Goal: Task Accomplishment & Management: Use online tool/utility

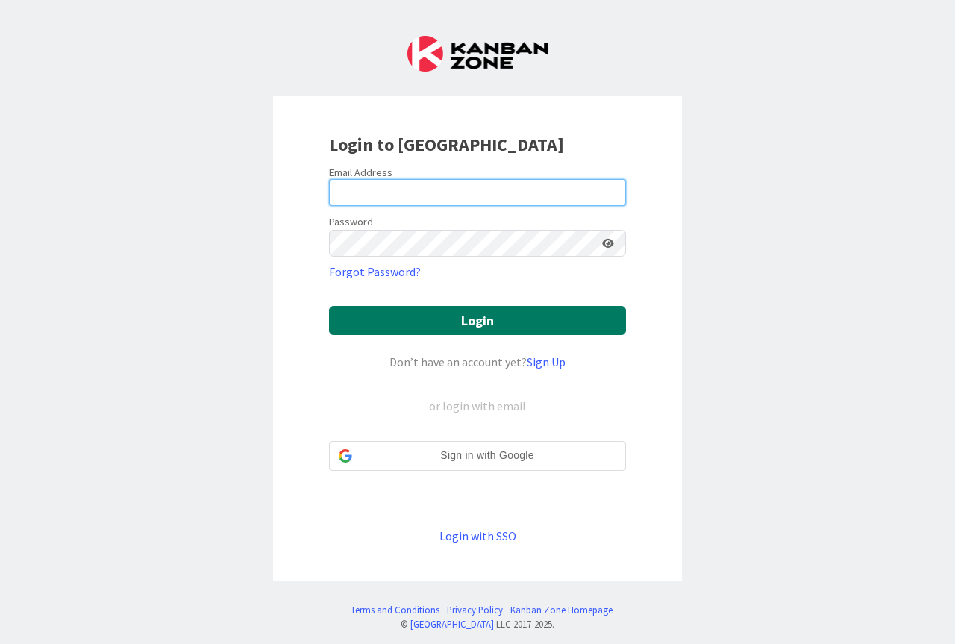
type input "[PERSON_NAME][EMAIL_ADDRESS][PERSON_NAME][DOMAIN_NAME]"
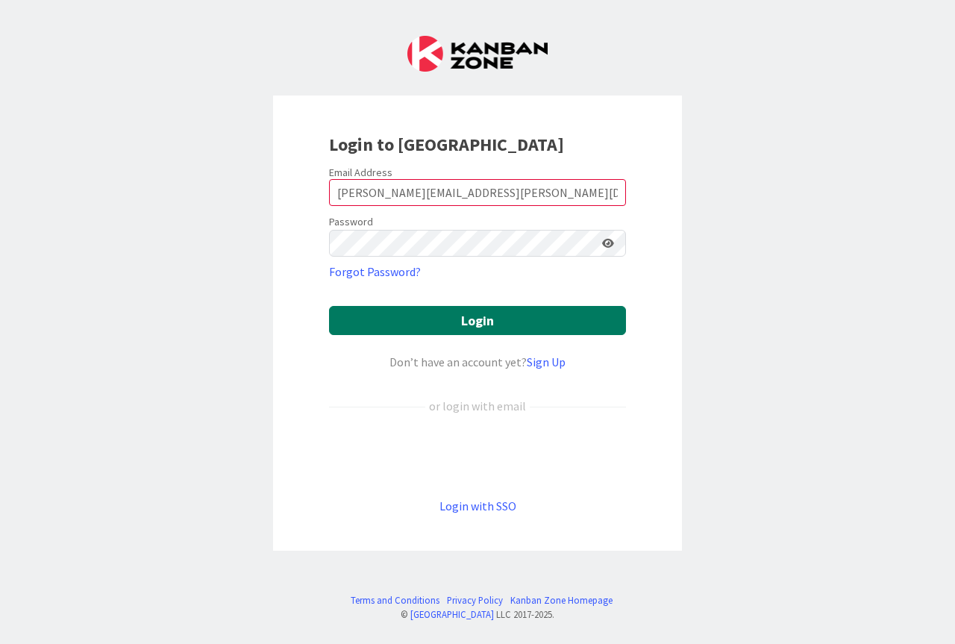
click at [468, 321] on button "Login" at bounding box center [477, 320] width 297 height 29
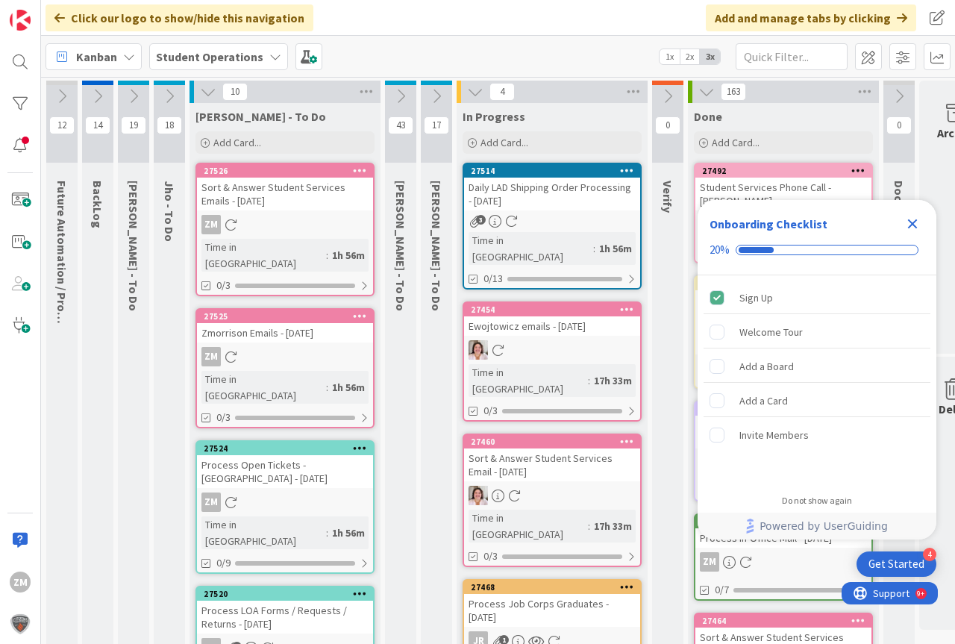
click at [543, 203] on div "Daily LAD Shipping Order Processing - 08/28/2025" at bounding box center [552, 194] width 176 height 33
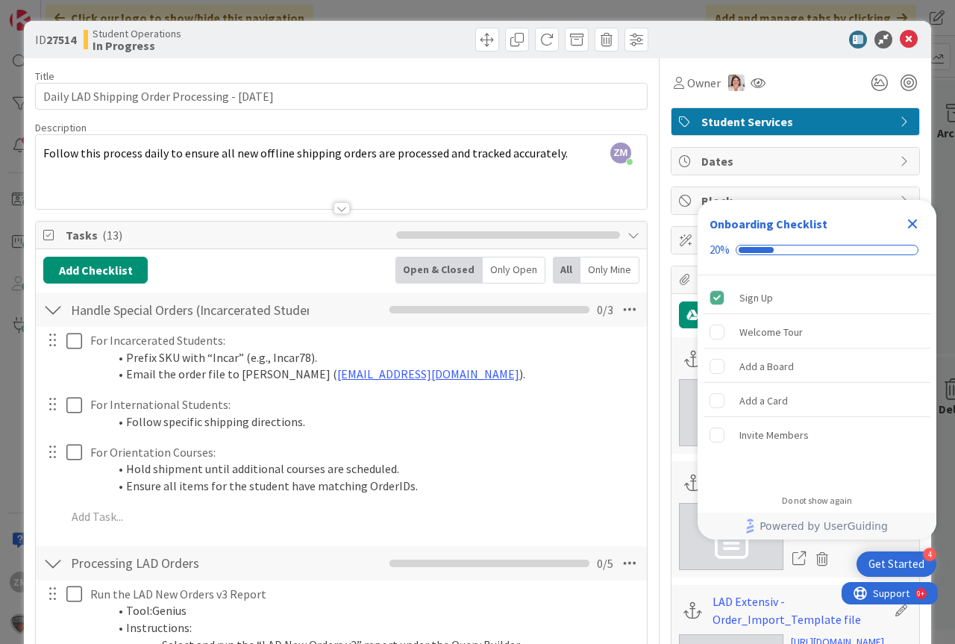
click at [451, 207] on div at bounding box center [341, 190] width 611 height 38
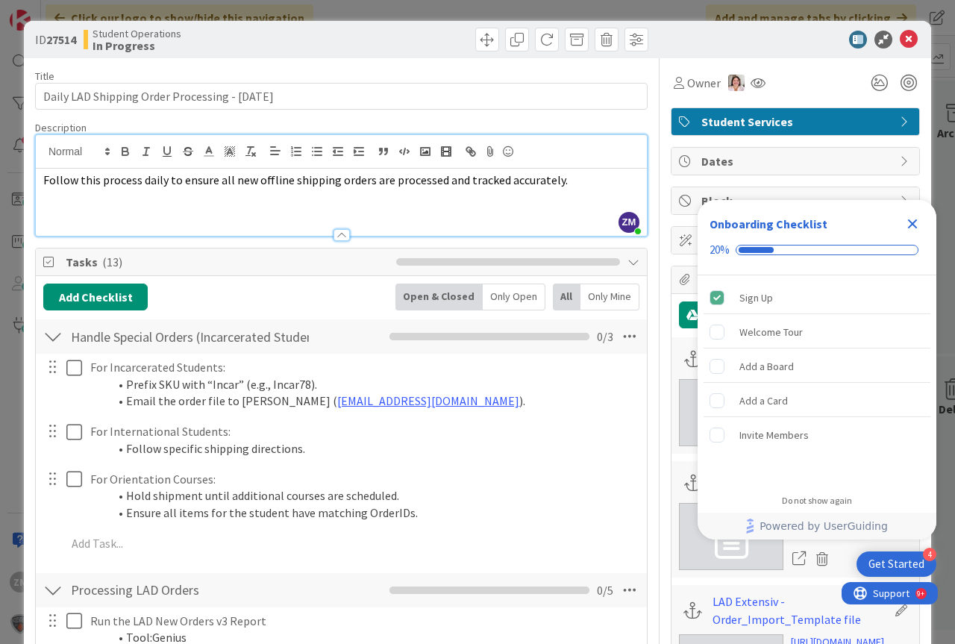
click at [210, 159] on span at bounding box center [208, 151] width 21 height 20
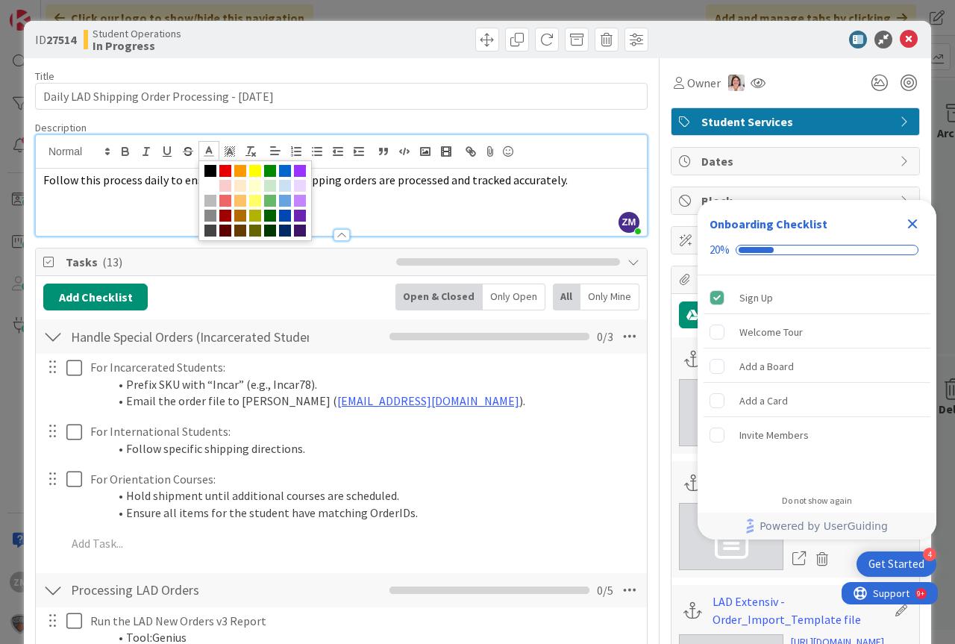
click at [910, 224] on icon "Close Checklist" at bounding box center [912, 224] width 18 height 18
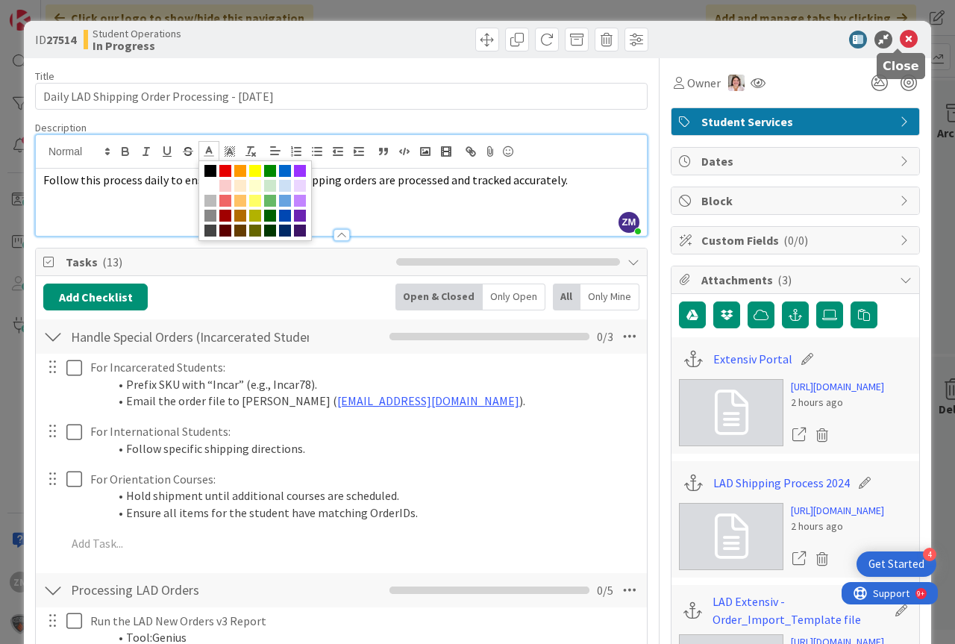
click at [900, 43] on icon at bounding box center [909, 40] width 18 height 18
